Goal: Use online tool/utility: Use online tool/utility

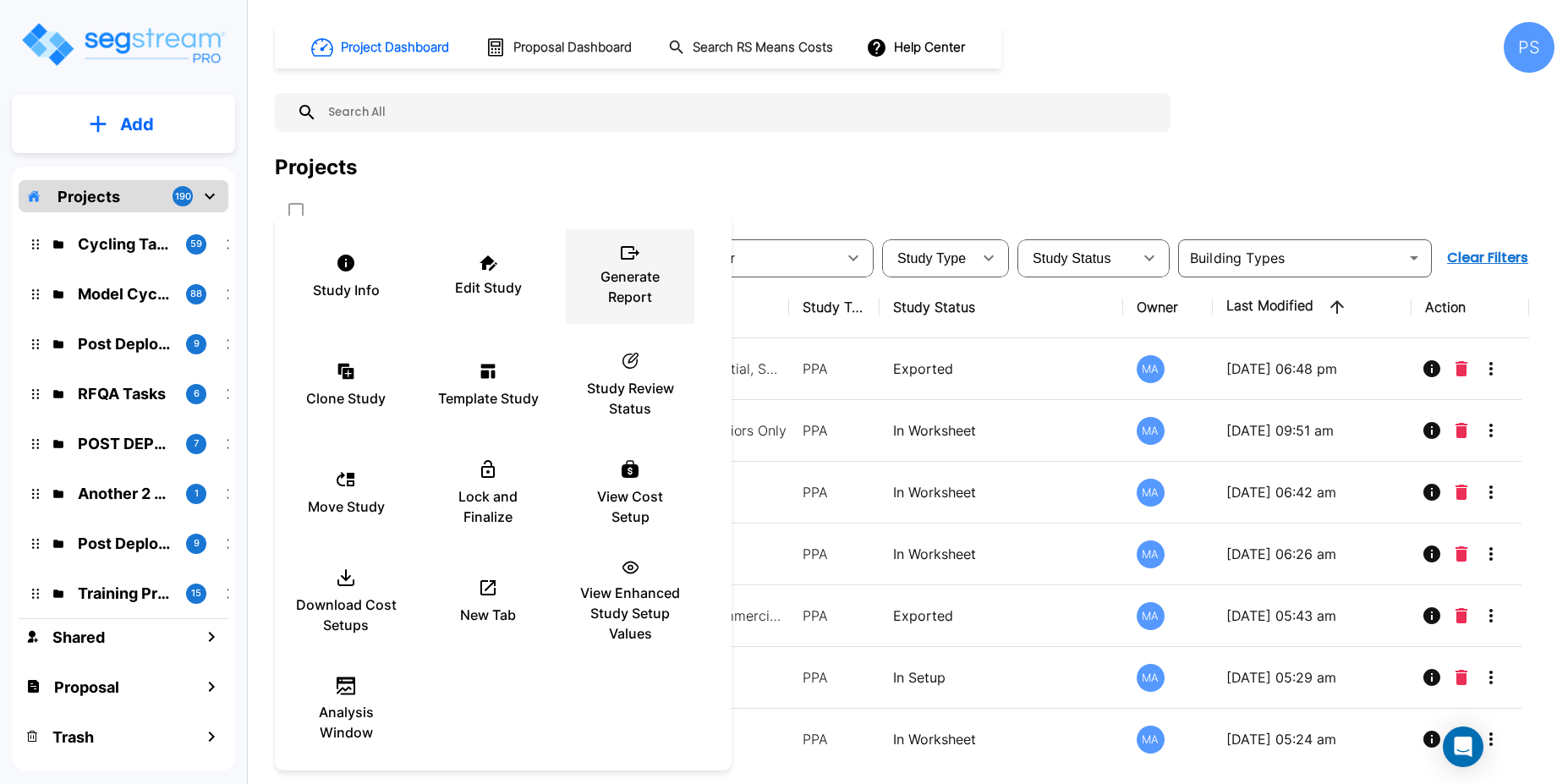
click at [632, 289] on p "Generate Report" at bounding box center [630, 286] width 101 height 41
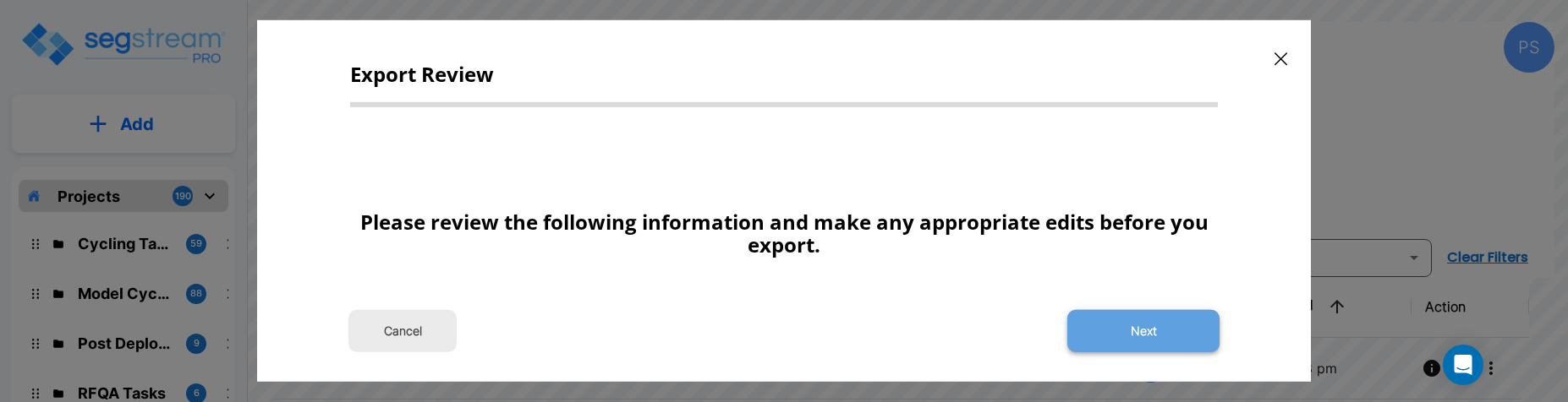
click at [1130, 329] on button "Next" at bounding box center [1143, 331] width 152 height 42
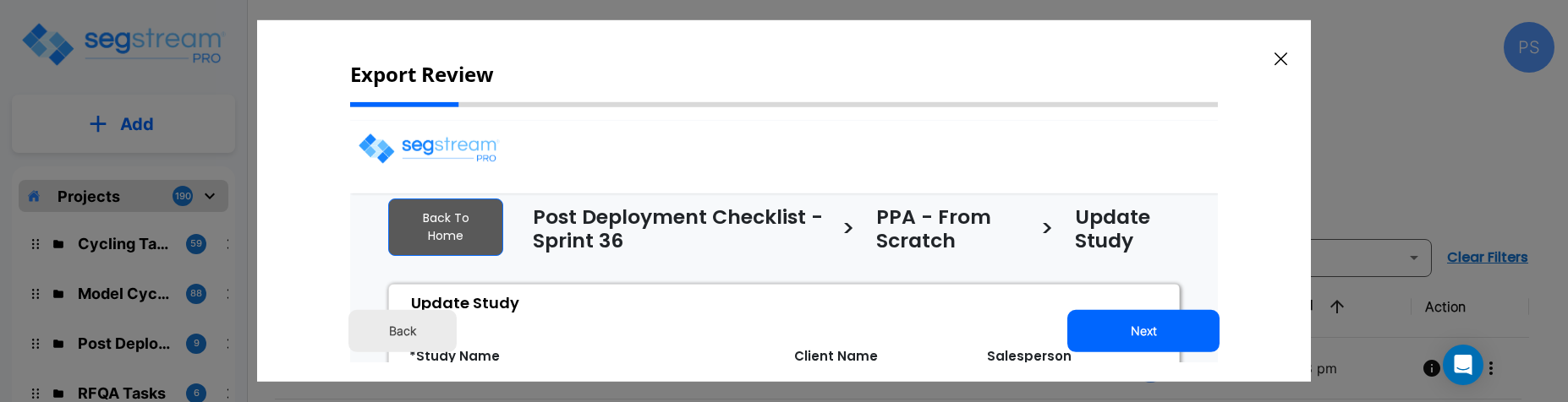
select select "2025"
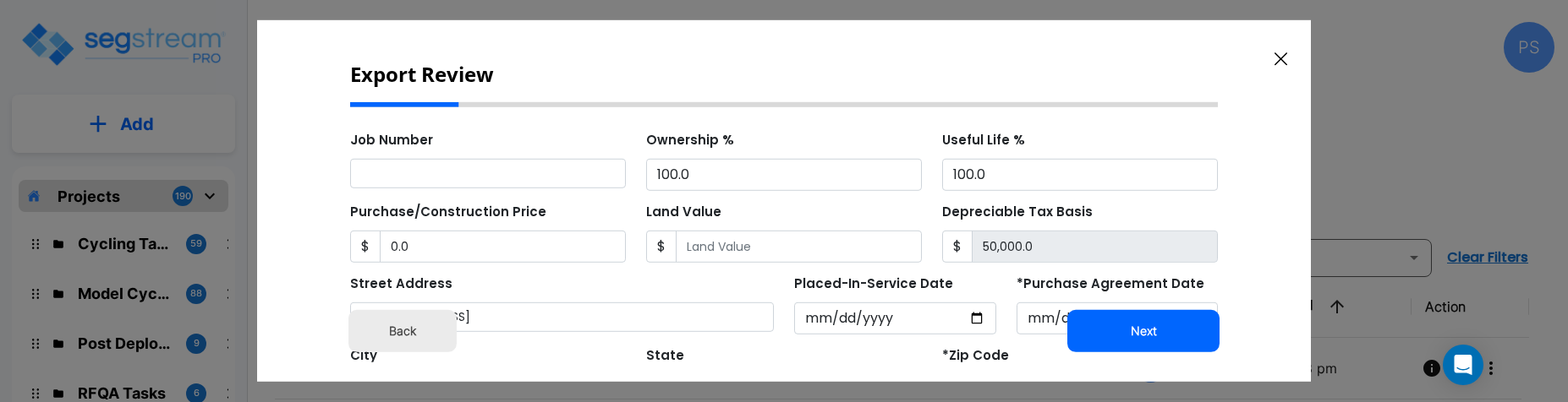
scroll to position [437, 0]
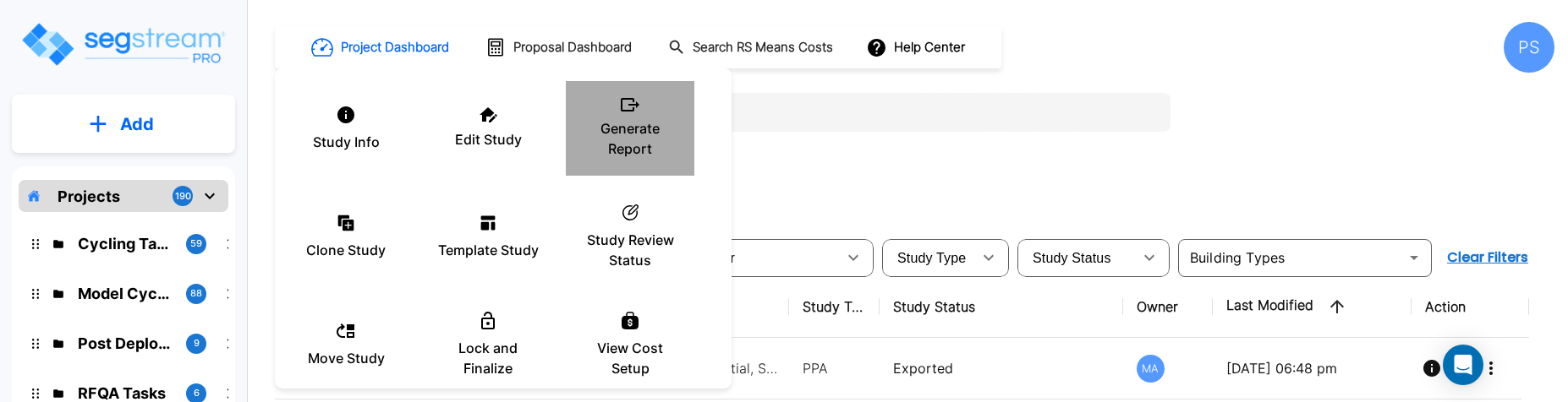
click at [645, 154] on p "Generate Report" at bounding box center [630, 138] width 101 height 41
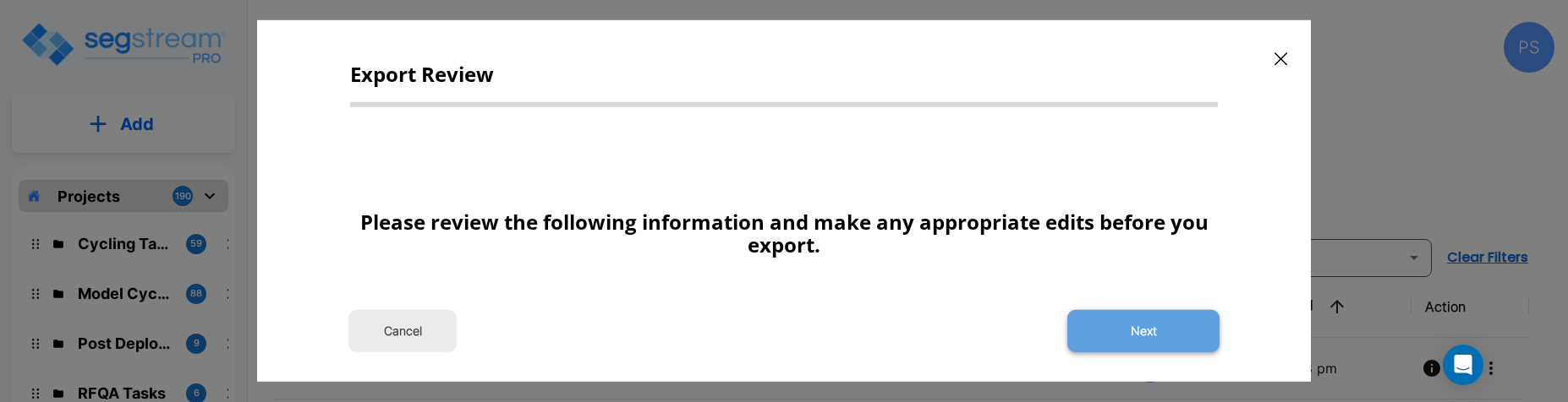
click at [1155, 335] on button "Next" at bounding box center [1143, 331] width 152 height 42
